Goal: Transaction & Acquisition: Obtain resource

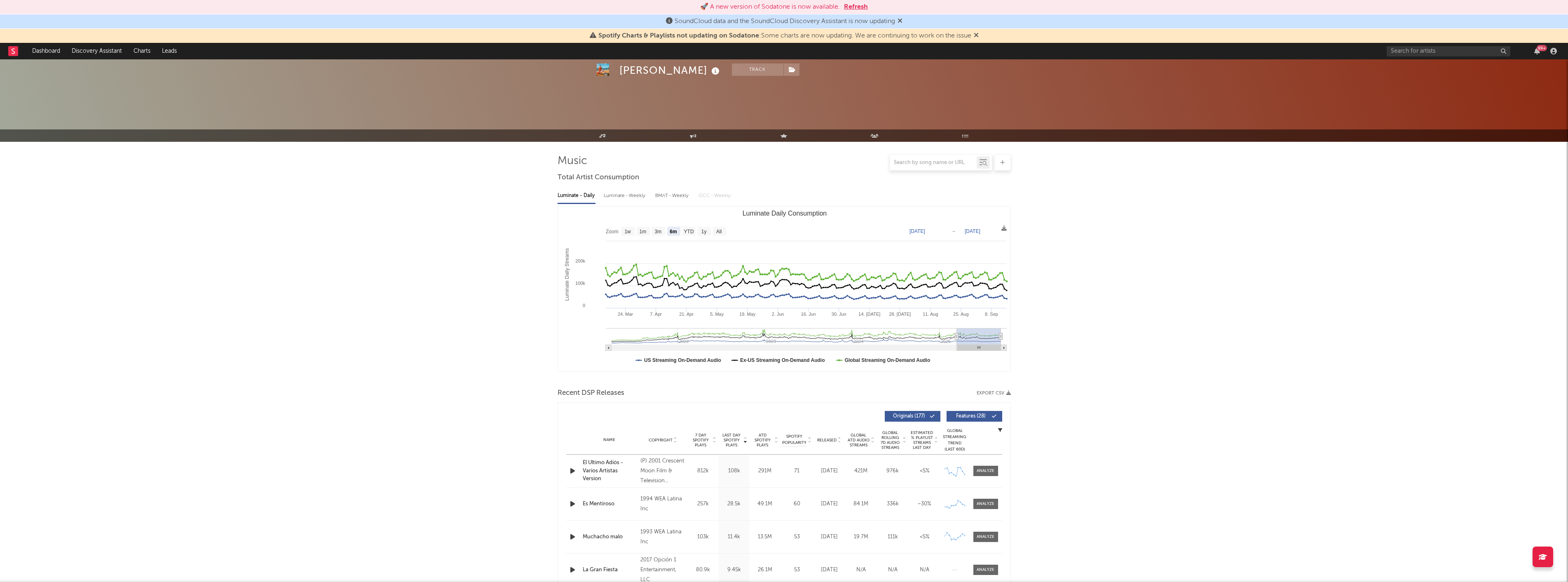
select select "6m"
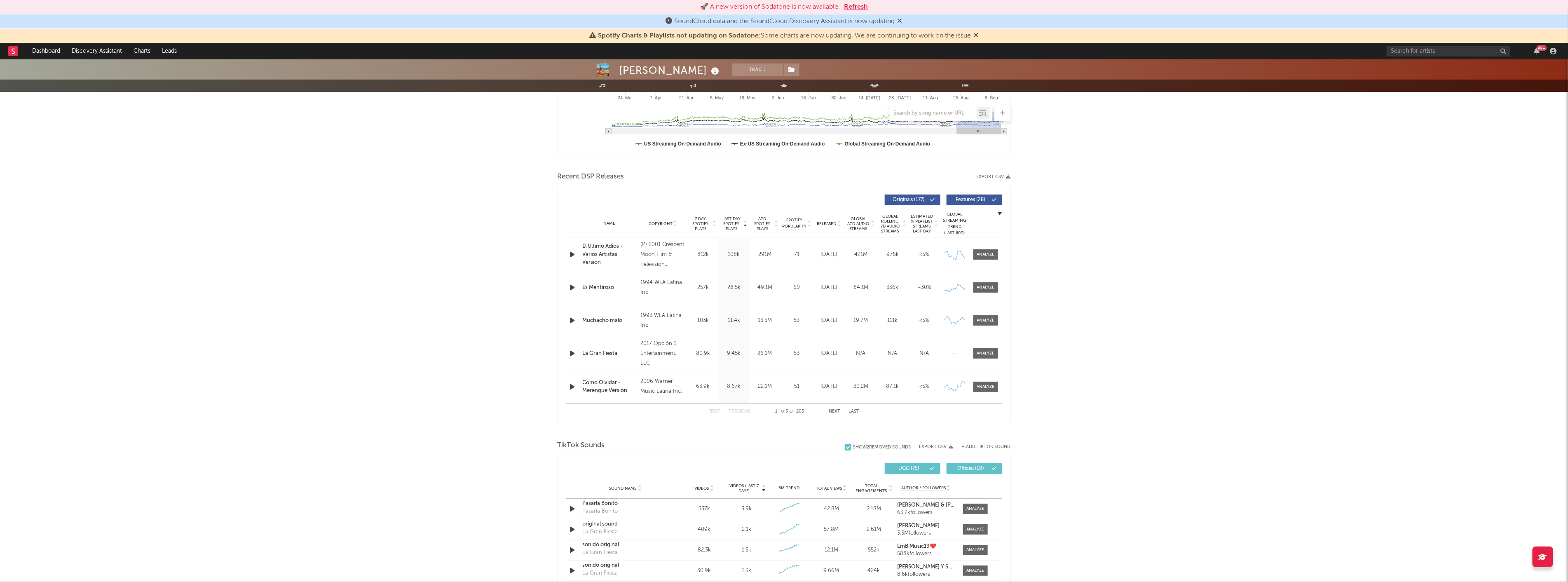
click at [852, 6] on button "Refresh" at bounding box center [856, 7] width 24 height 10
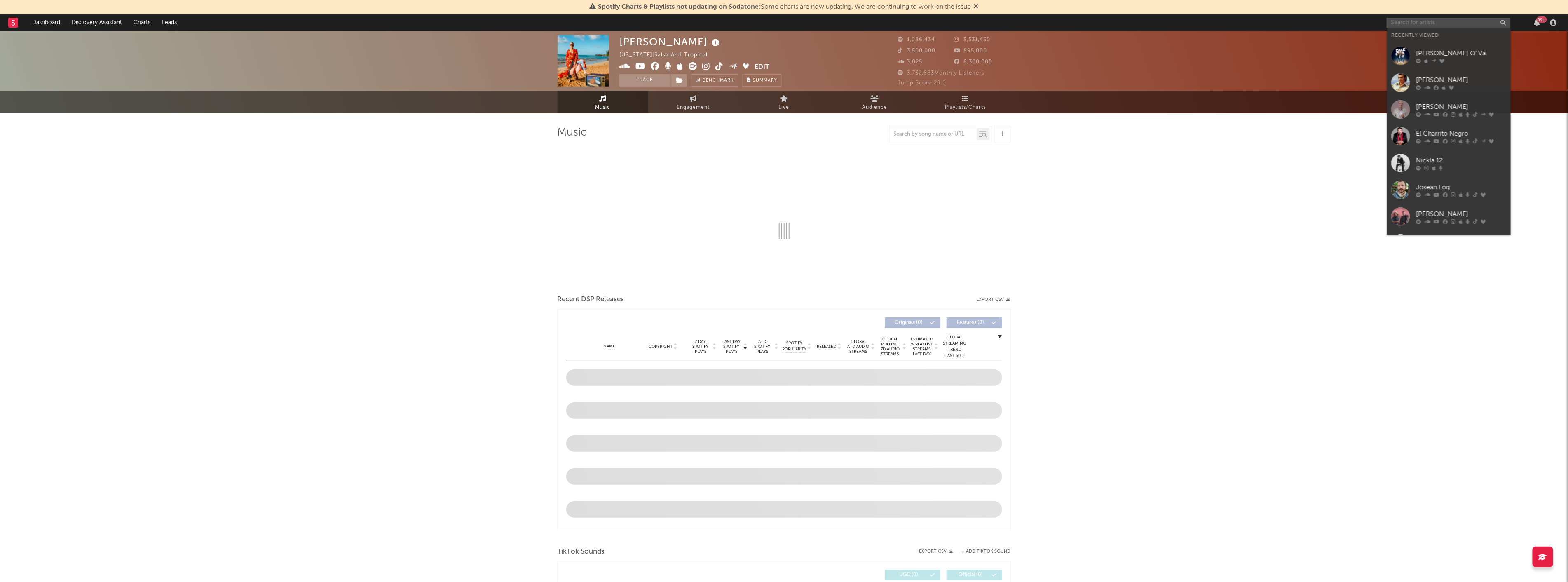
click at [1432, 18] on input "text" at bounding box center [1449, 23] width 124 height 10
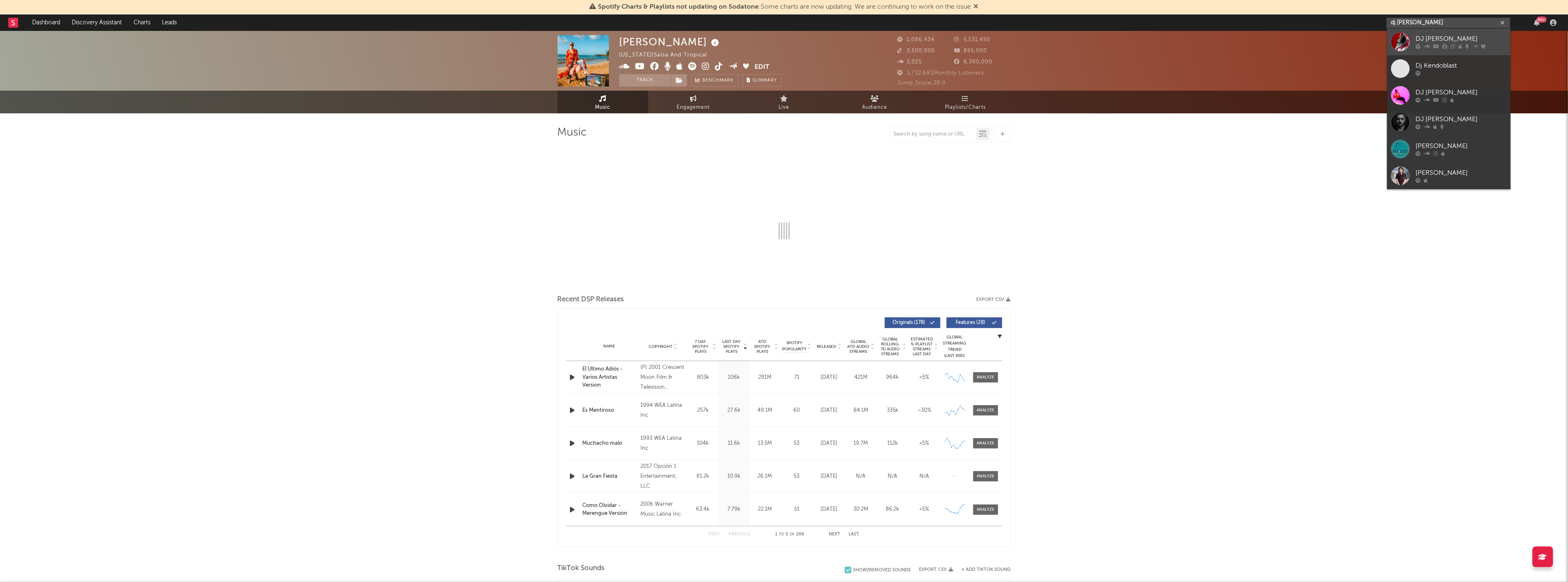
type input "dj [PERSON_NAME]"
click at [1427, 33] on link "DJ [PERSON_NAME]" at bounding box center [1449, 41] width 124 height 27
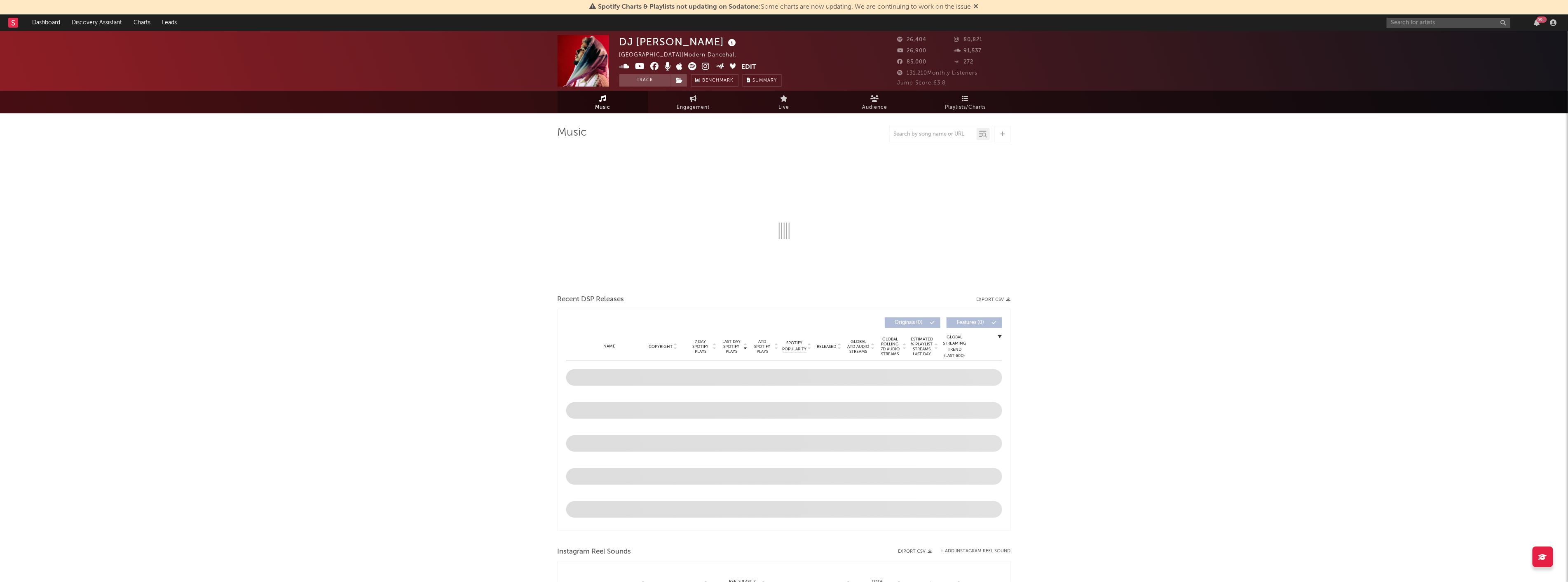
select select "6m"
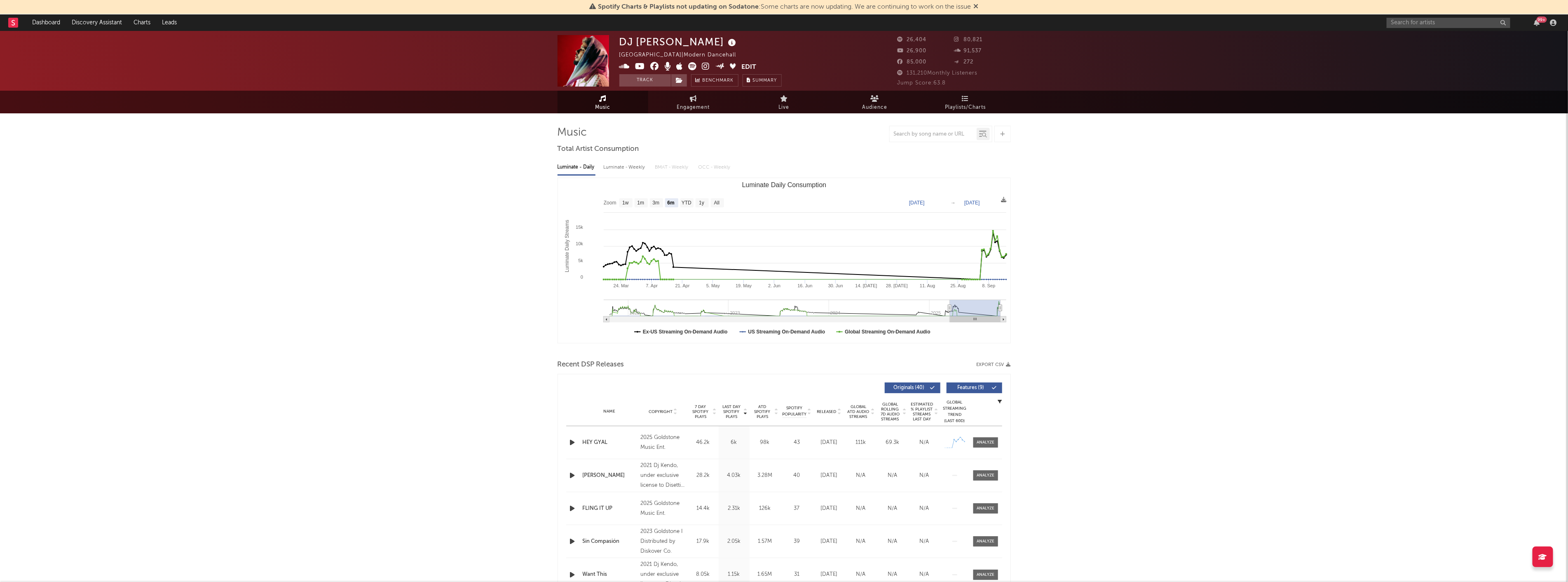
click at [995, 366] on button "Export CSV" at bounding box center [994, 364] width 35 height 5
click at [1481, 149] on div "DJ Kendo [GEOGRAPHIC_DATA] | Modern Dancehall Edit Track Benchmark Summary 26,4…" at bounding box center [784, 553] width 1568 height 1046
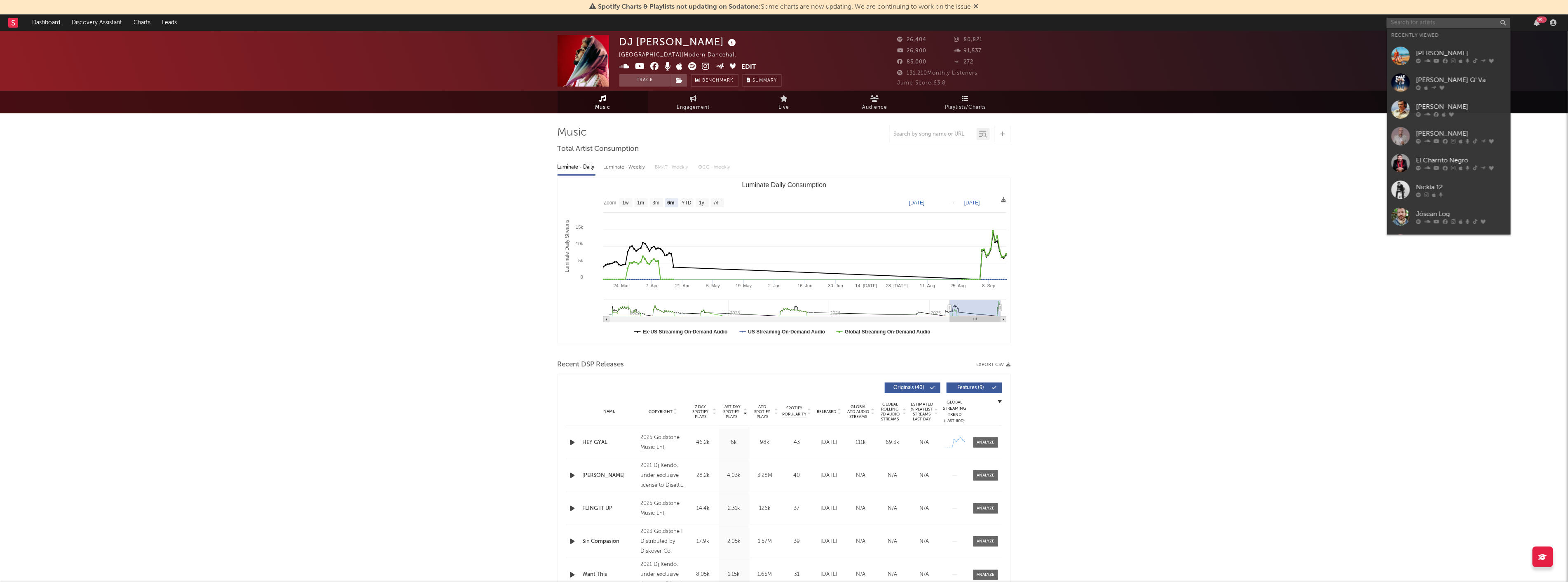
click at [1451, 19] on input "text" at bounding box center [1449, 23] width 124 height 10
type input "deeik"
click at [1443, 35] on div "DEEIKEL" at bounding box center [1461, 39] width 91 height 10
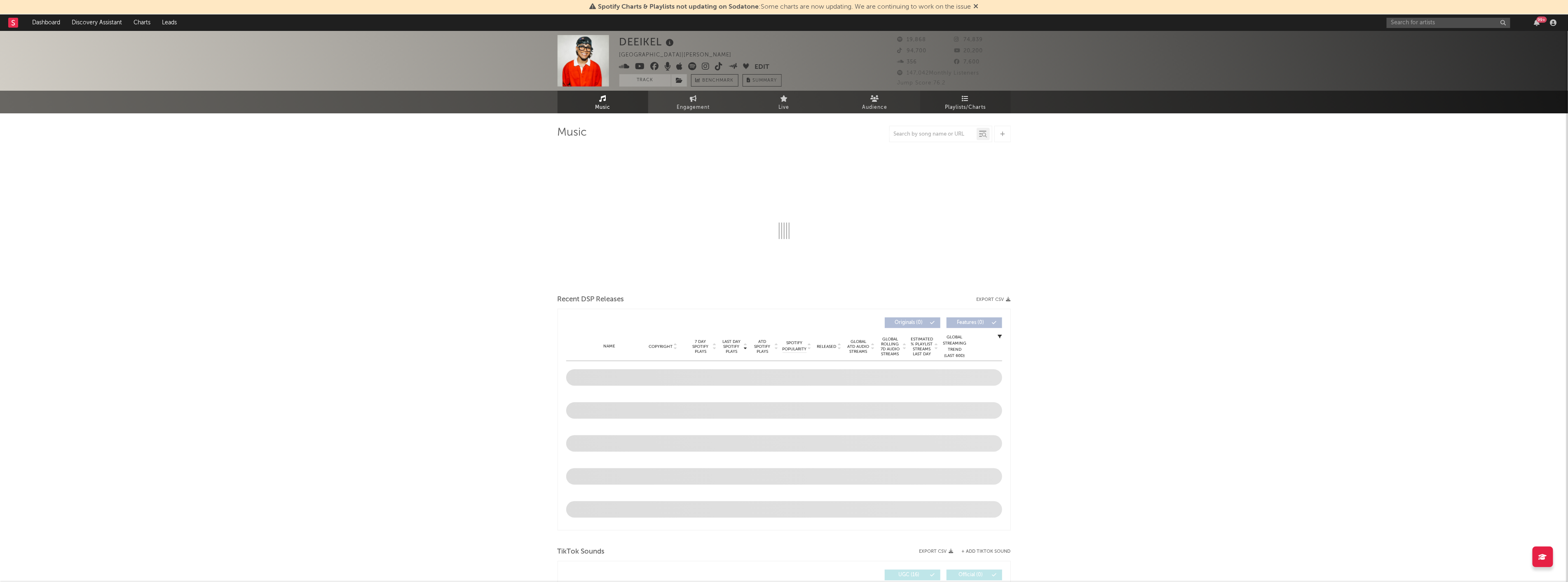
select select "6m"
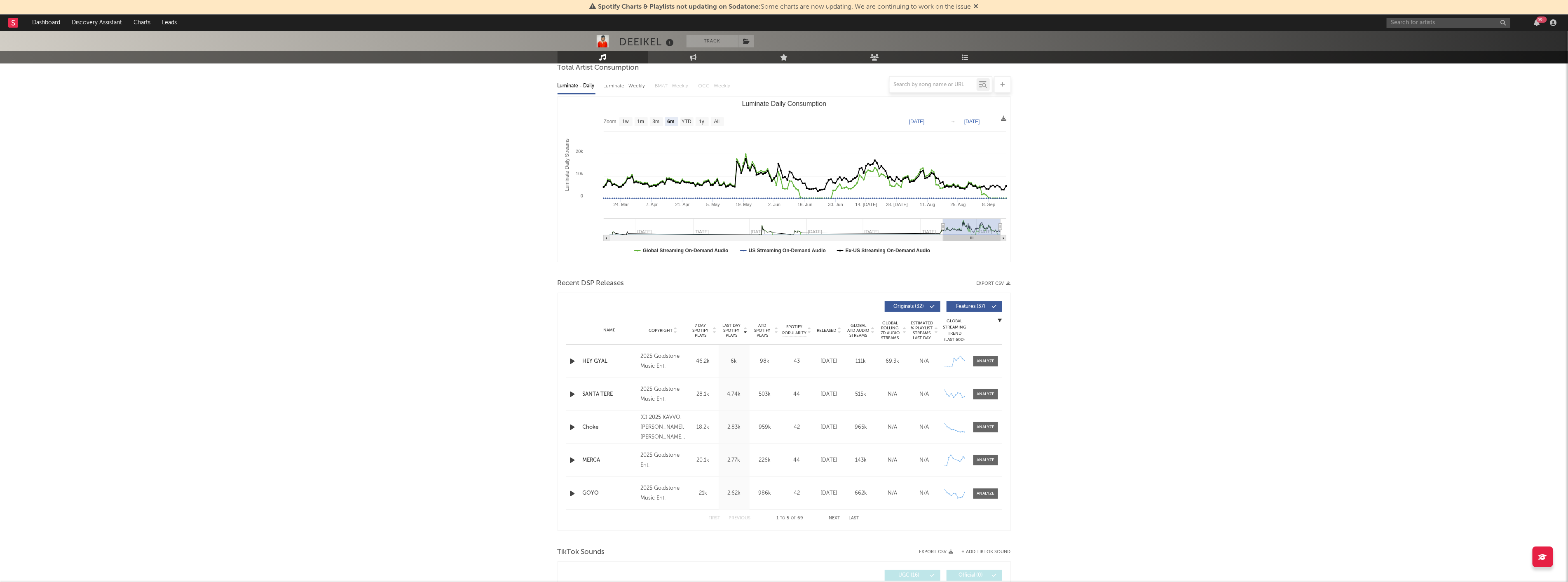
scroll to position [84, 0]
click at [1008, 282] on icon "button" at bounding box center [1009, 281] width 5 height 5
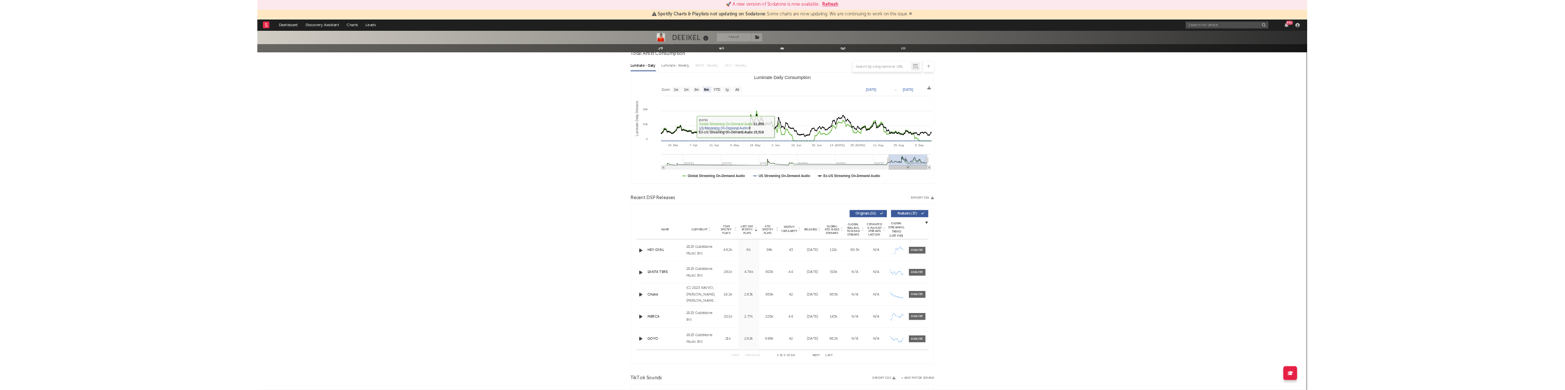
scroll to position [0, 0]
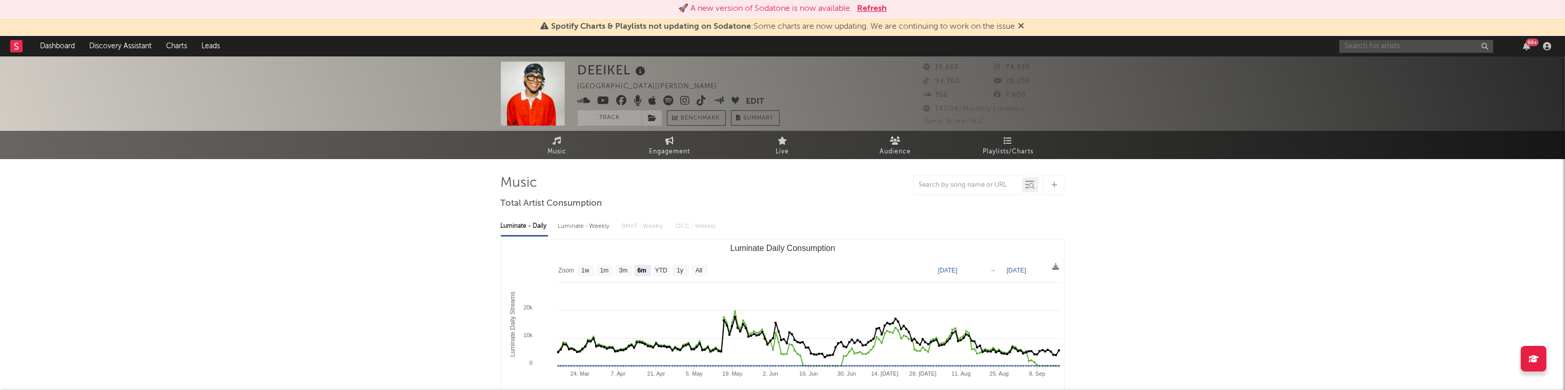
click at [1389, 47] on input "text" at bounding box center [1416, 46] width 154 height 13
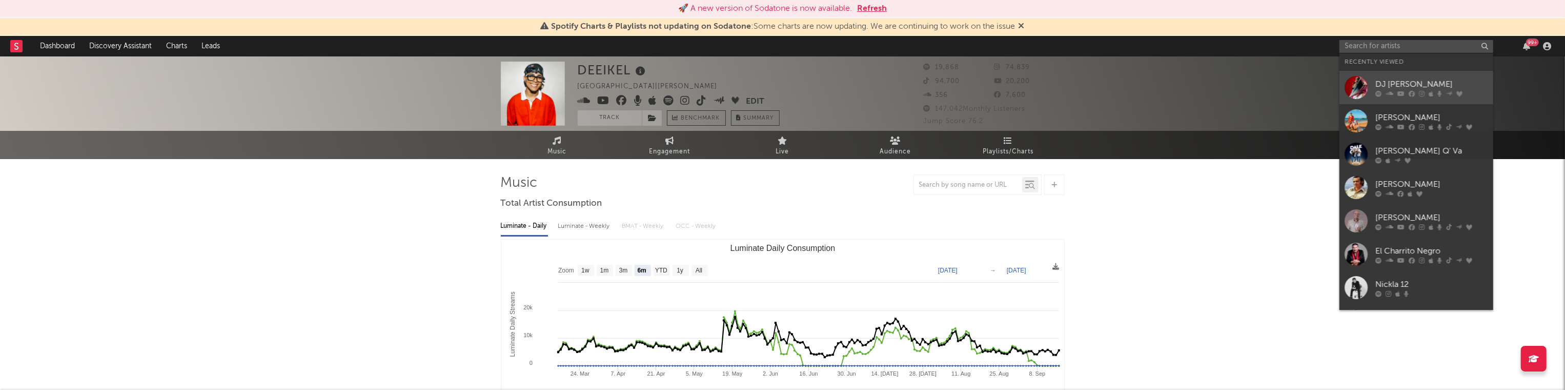
click at [1357, 93] on div at bounding box center [1355, 87] width 23 height 23
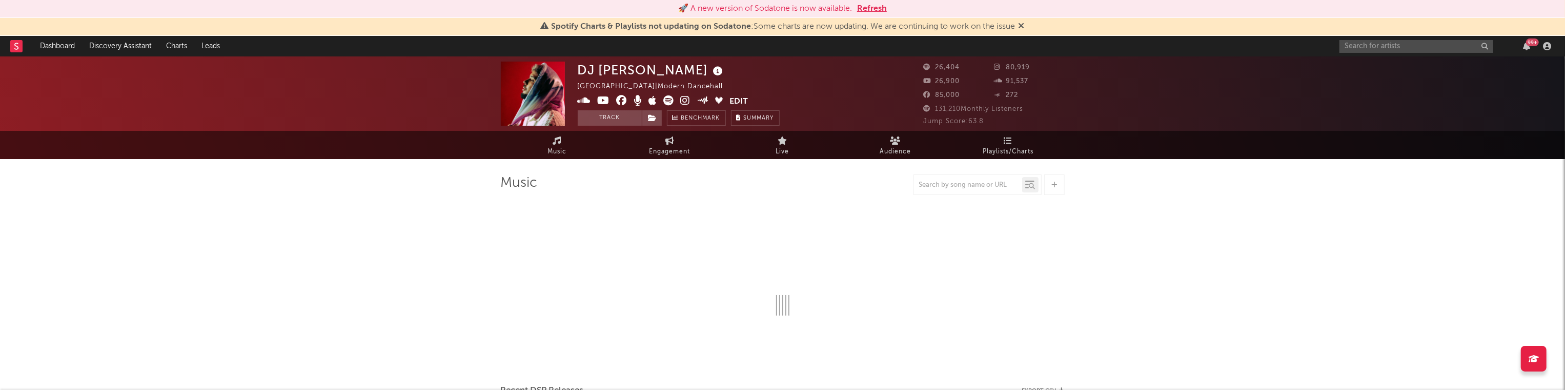
select select "6m"
